Goal: Task Accomplishment & Management: Use online tool/utility

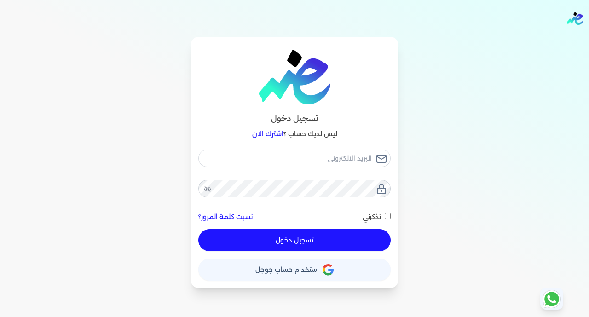
click at [303, 264] on button "حساب استخدام حساب جوجل" at bounding box center [294, 269] width 192 height 22
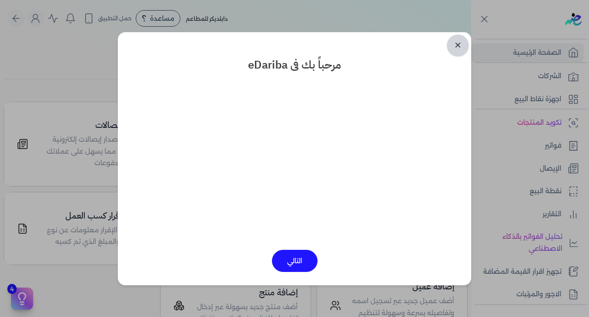
click at [460, 45] on link "✕" at bounding box center [458, 45] width 22 height 22
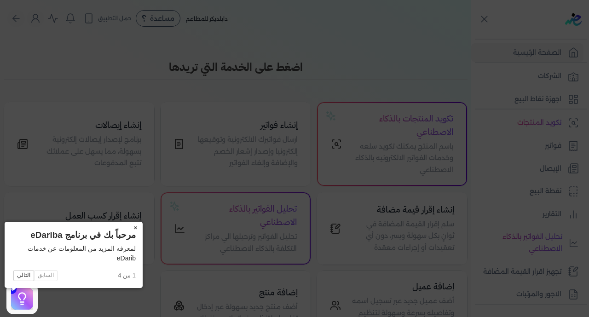
click at [128, 228] on button "×" at bounding box center [135, 228] width 15 height 13
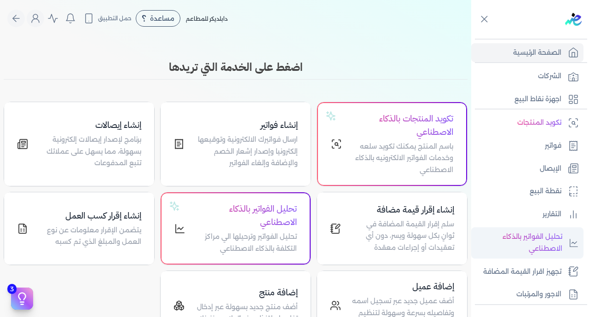
scroll to position [180, 0]
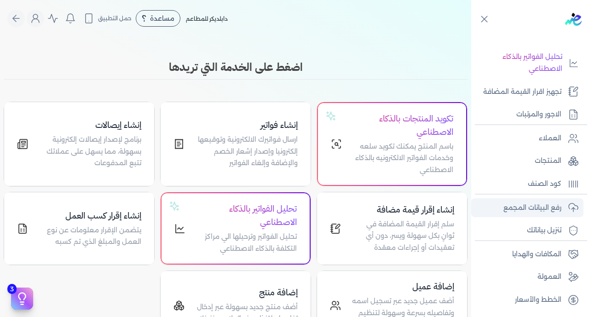
click at [531, 202] on p "رفع البيانات المجمع" at bounding box center [532, 208] width 58 height 12
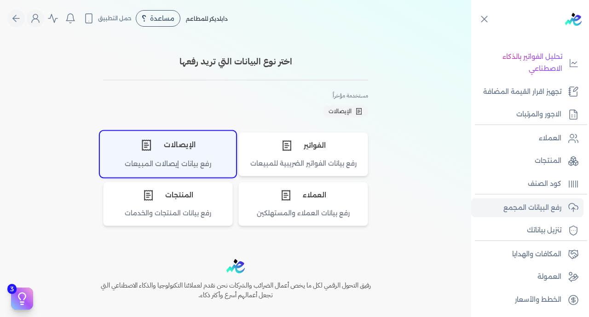
click at [167, 158] on div "الإيصالات" at bounding box center [167, 145] width 135 height 28
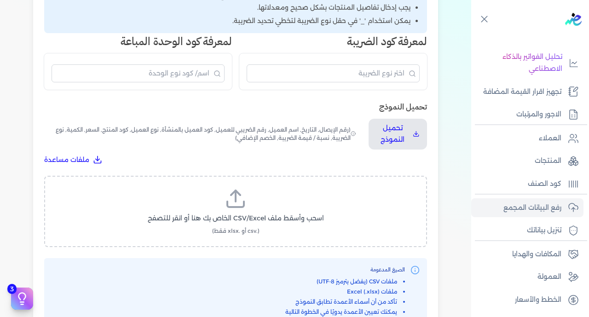
scroll to position [224, 0]
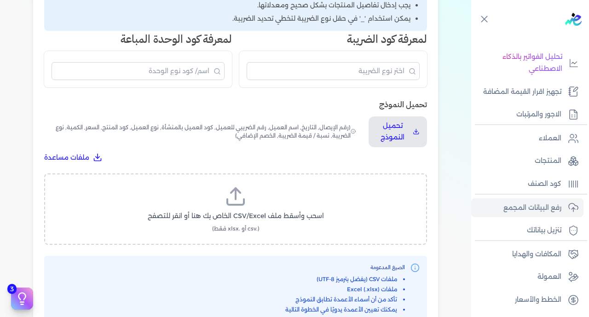
click at [293, 185] on label "اسحب وأسقط ملف CSV/Excel الخاص بك هنا أو انقر للتصفح (.csv أو .xlsx فقط)" at bounding box center [235, 208] width 359 height 47
click at [0, 0] on input "اسحب وأسقط ملف CSV/Excel الخاص بك هنا أو انقر للتصفح (.csv أو .xlsx فقط)" at bounding box center [0, 0] width 0 height 0
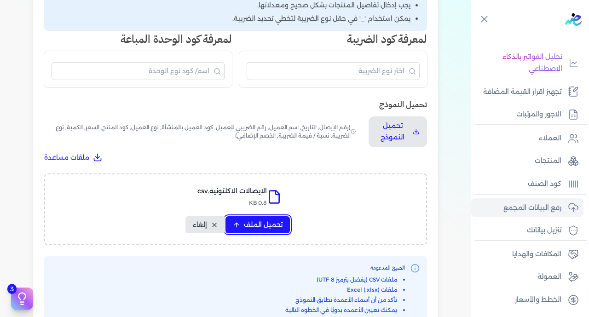
click at [242, 216] on button "تحميل الملف" at bounding box center [257, 224] width 64 height 17
select select "رقم الإيصال"
select select "سيريال المنتج"
select select "السعر"
select select "الكمية"
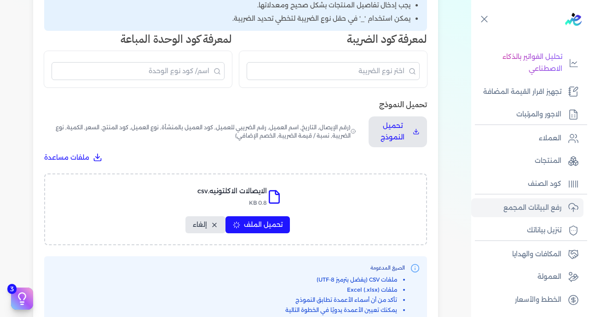
select select "نوع الضريبة"
select select "نسبة / قيمة الضريبة"
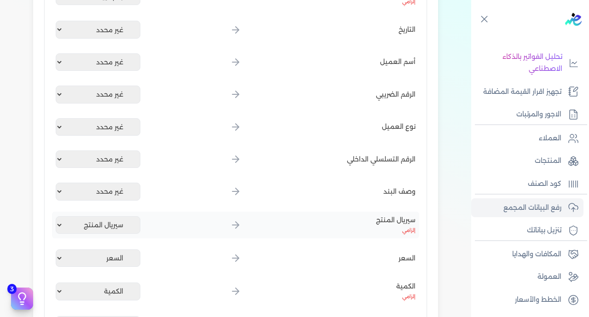
scroll to position [512, 0]
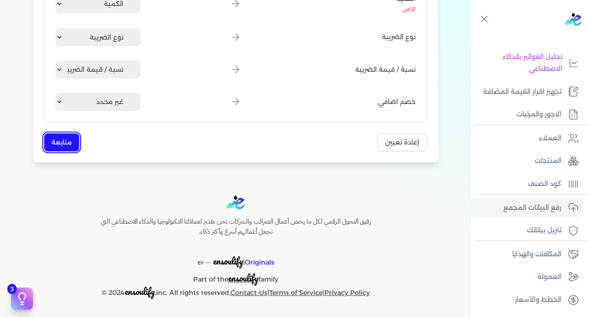
click at [70, 142] on button "متابعة" at bounding box center [61, 142] width 35 height 18
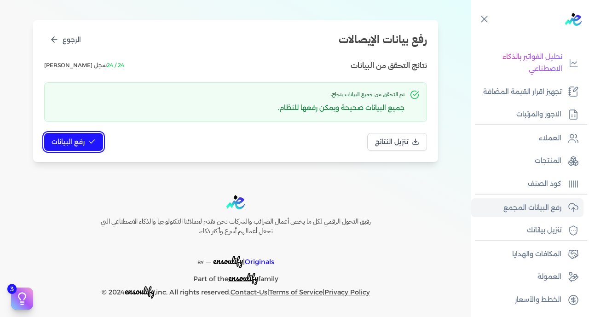
click at [77, 139] on span "رفع البيانات" at bounding box center [68, 142] width 33 height 10
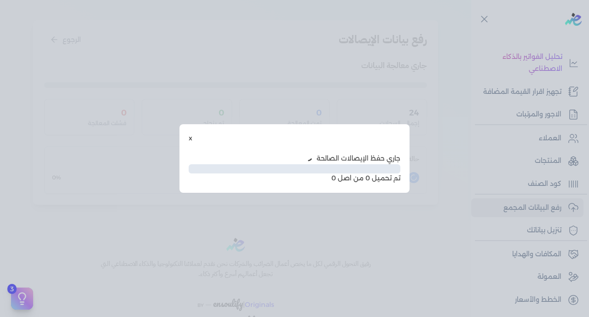
scroll to position [47, 0]
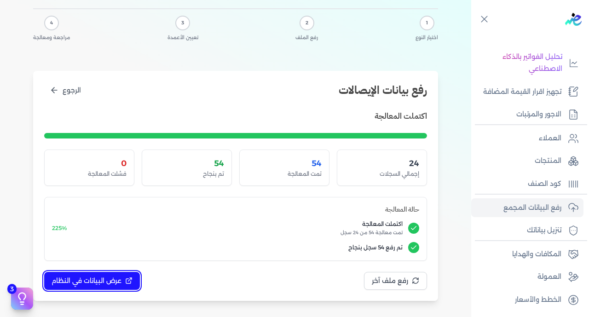
click at [91, 281] on span "عرض البيانات في النظام" at bounding box center [87, 281] width 70 height 10
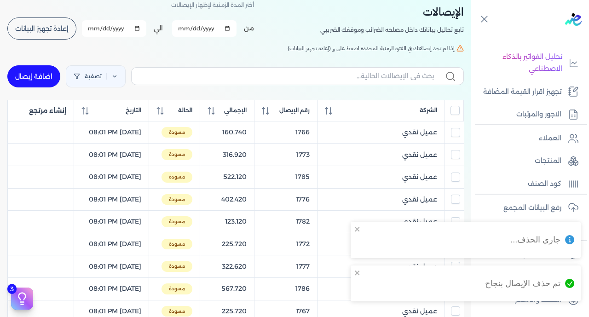
click at [454, 109] on input "All items unselected" at bounding box center [454, 110] width 9 height 9
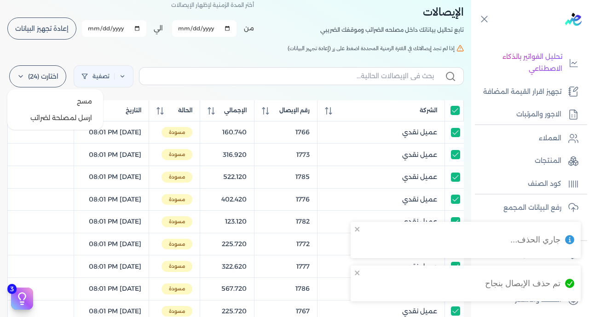
click at [45, 78] on label "اختارت (24)" at bounding box center [37, 76] width 57 height 22
click at [57, 118] on button "ارسل لمصلحة لضرائب" at bounding box center [55, 117] width 88 height 17
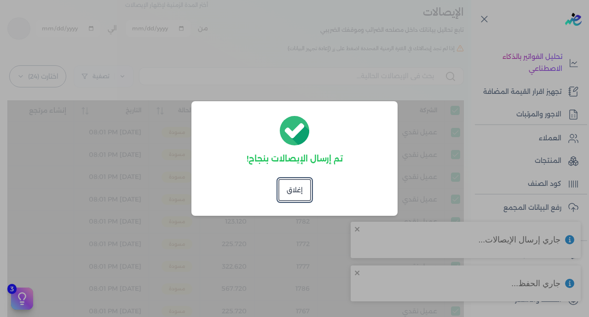
checkbox input "true"
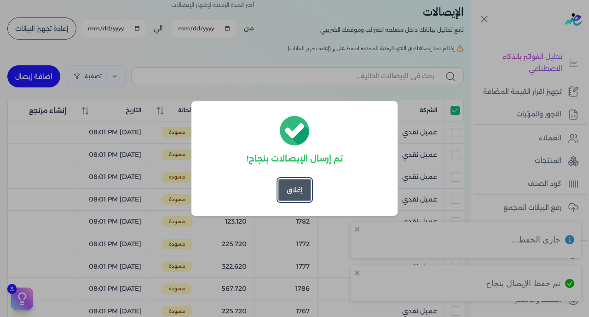
click at [294, 193] on button "إغلاق" at bounding box center [294, 190] width 33 height 22
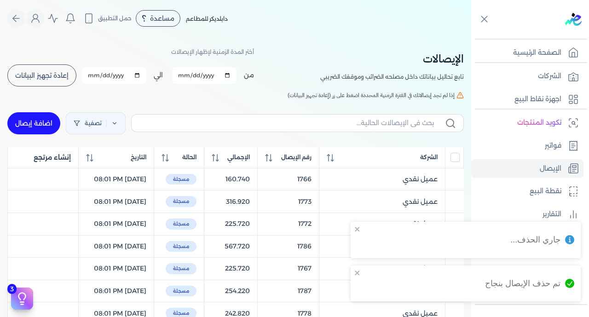
click at [54, 72] on span "إعادة تجهيز البيانات" at bounding box center [41, 75] width 53 height 6
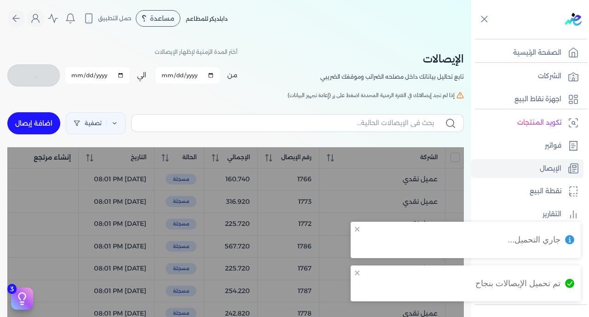
checkbox input "false"
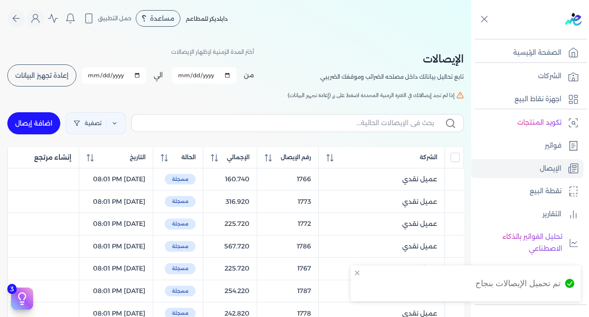
click at [311, 160] on span "رقم الإيصال" at bounding box center [296, 157] width 30 height 8
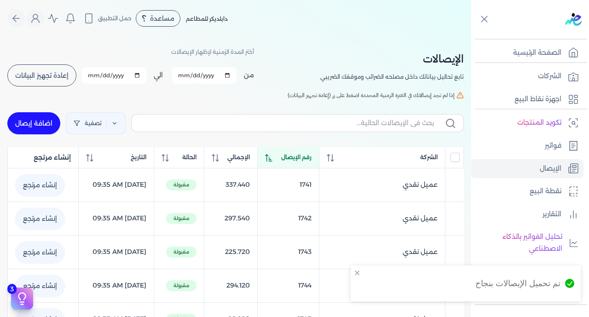
click at [311, 160] on span "رقم الإيصال" at bounding box center [296, 157] width 30 height 8
